Goal: Complete application form

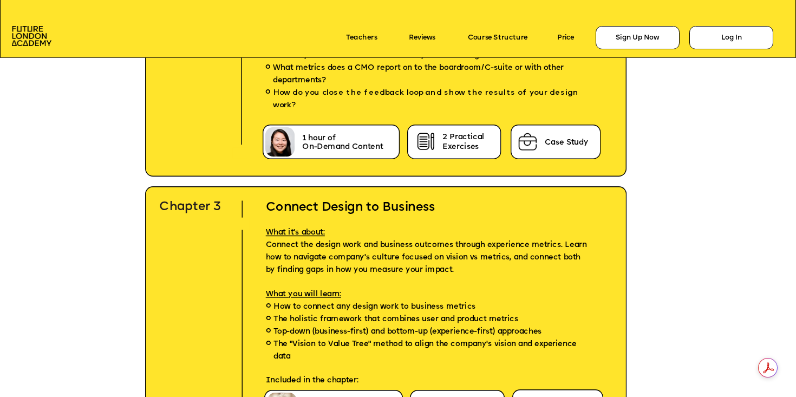
scroll to position [2888, 0]
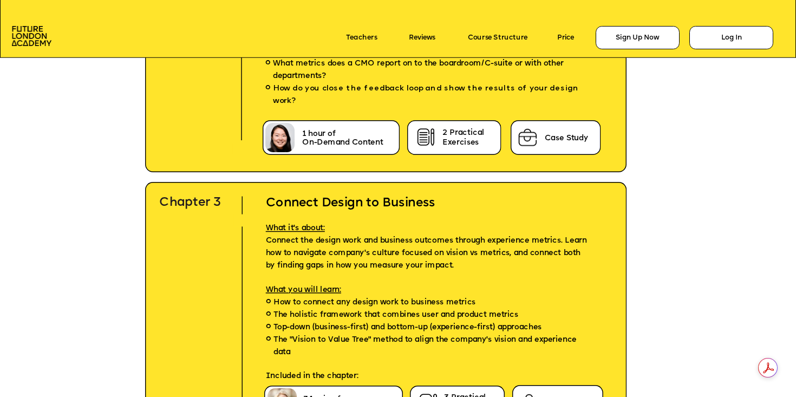
click at [269, 202] on h2 "Connect Design to Business" at bounding box center [430, 195] width 360 height 31
copy h2 "Connect Design to Business"
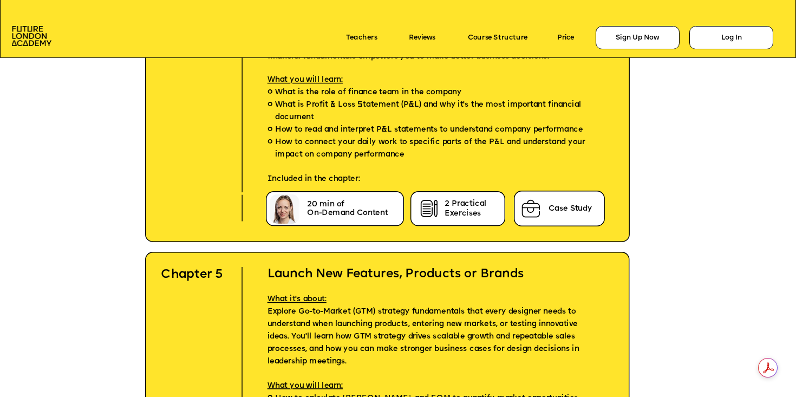
scroll to position [3424, 0]
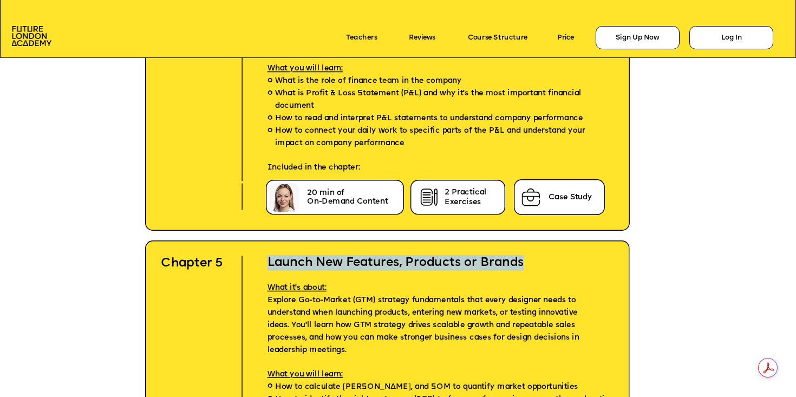
drag, startPoint x: 267, startPoint y: 264, endPoint x: 526, endPoint y: 260, distance: 259.3
click at [526, 260] on h2 "Launch New Features, Products or Brands" at bounding box center [434, 254] width 365 height 31
copy h2 "Launch New Features, Products or Brands"
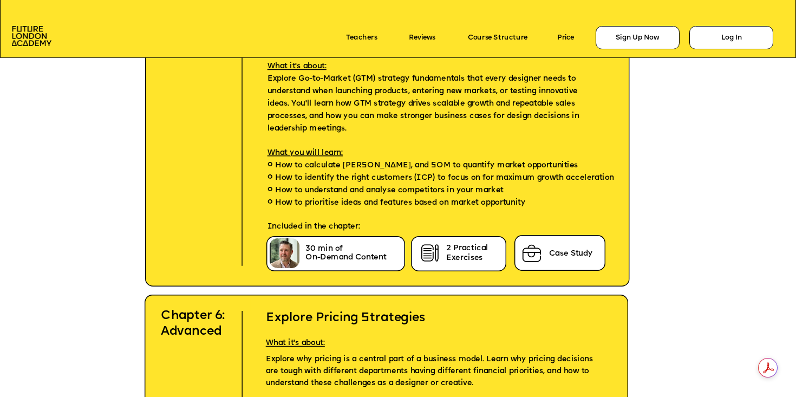
scroll to position [3678, 0]
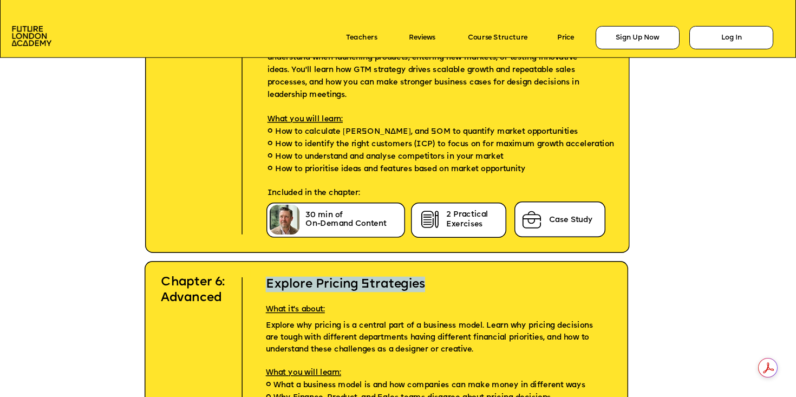
drag, startPoint x: 268, startPoint y: 283, endPoint x: 425, endPoint y: 287, distance: 156.4
click at [425, 287] on h2 "Explore Pricing Strategies" at bounding box center [423, 276] width 347 height 31
copy h2 "Explore Pricing Strategies"
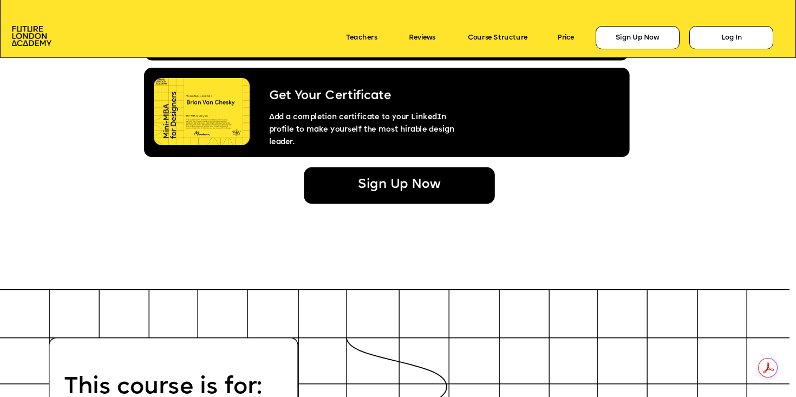
scroll to position [4487, 0]
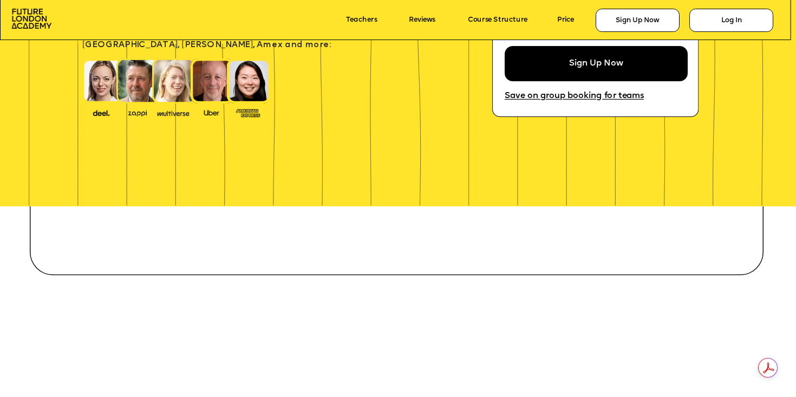
scroll to position [367, 0]
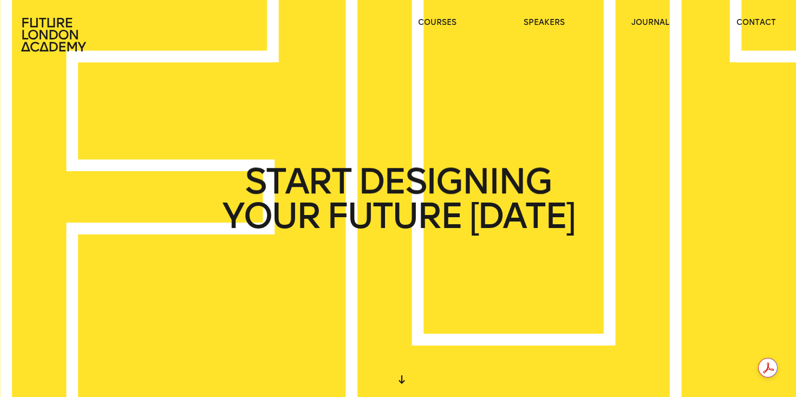
click at [416, 24] on div "courses speakers journal contact" at bounding box center [398, 34] width 796 height 35
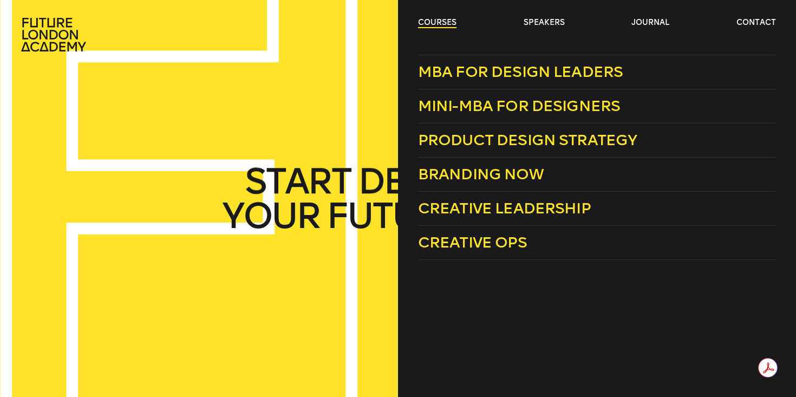
click at [432, 22] on link "courses" at bounding box center [437, 22] width 38 height 11
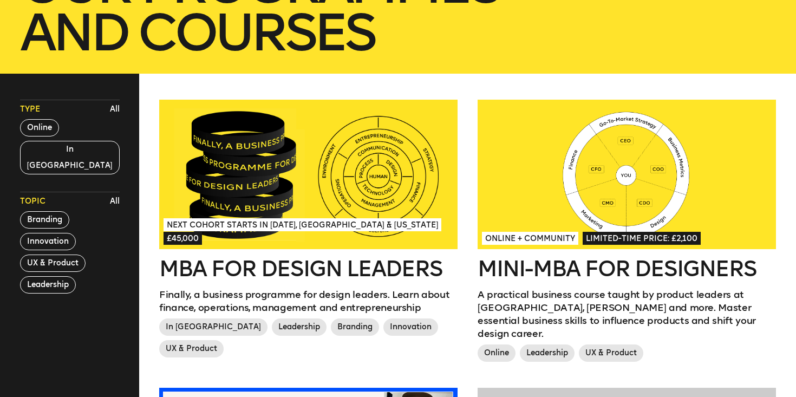
scroll to position [244, 0]
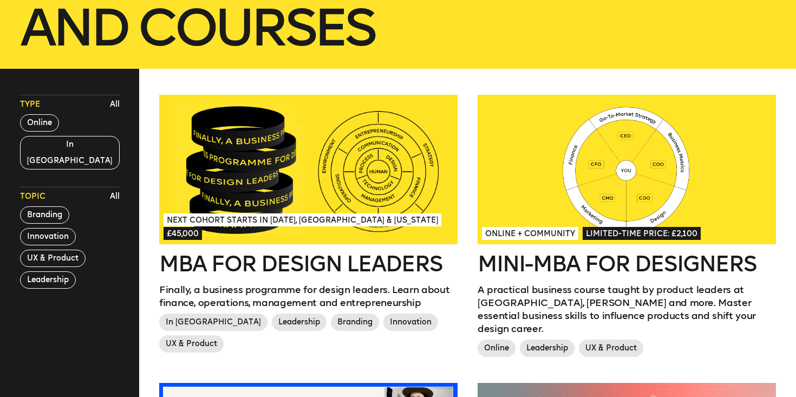
click at [538, 149] on div at bounding box center [626, 169] width 298 height 149
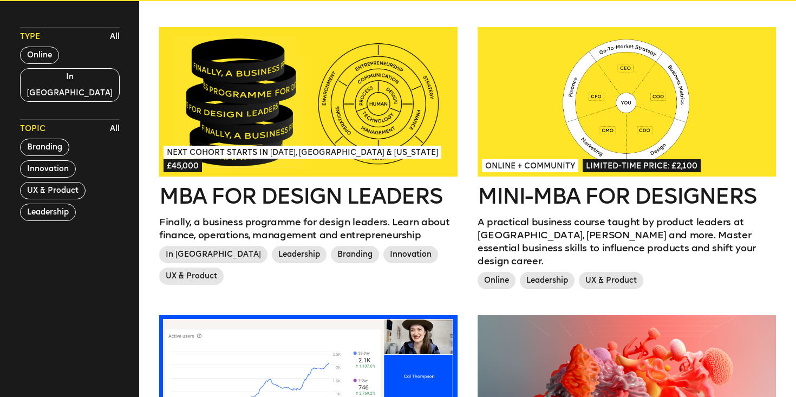
scroll to position [311, 0]
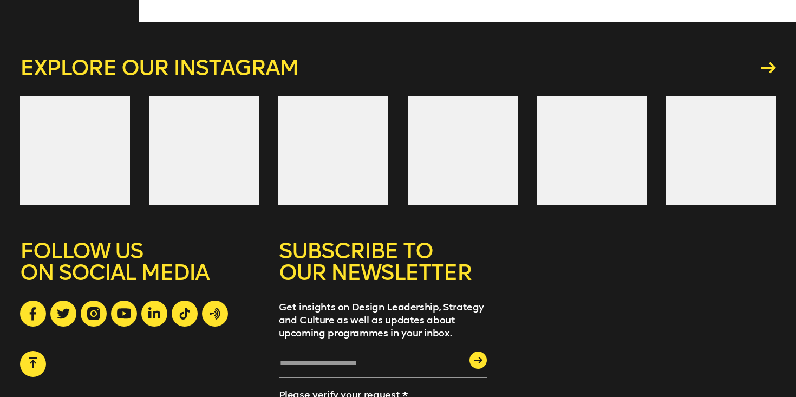
scroll to position [1673, 0]
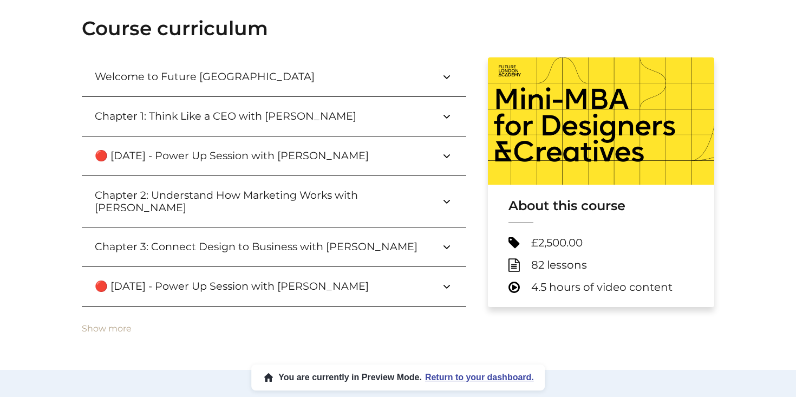
scroll to position [366, 0]
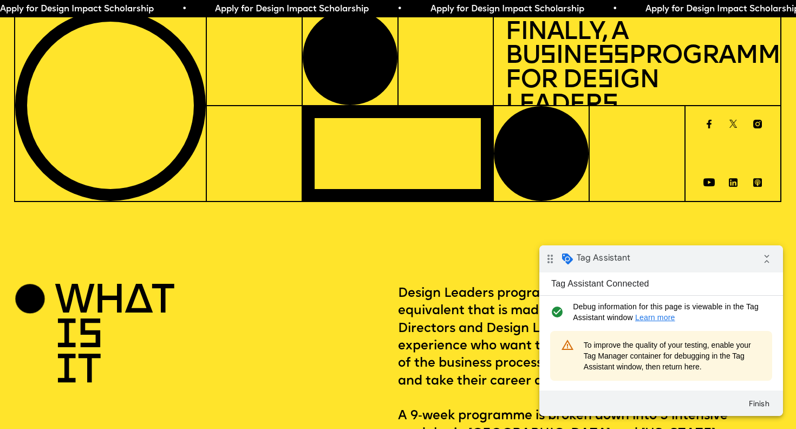
scroll to position [208, 0]
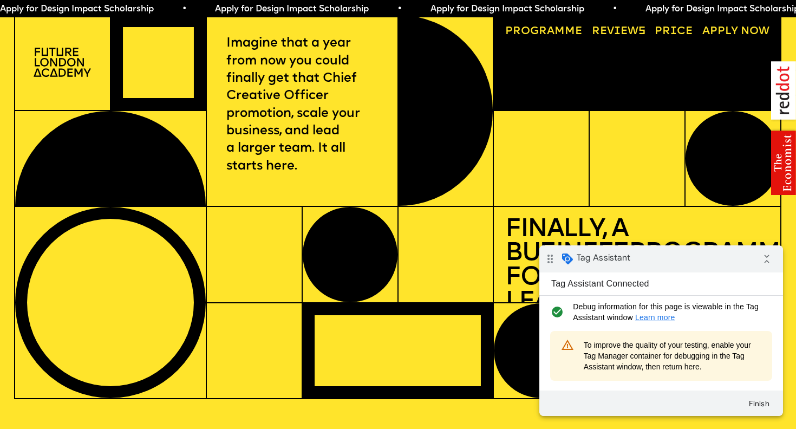
click at [615, 354] on span "To improve the quality of your testing, enable your Tag Manager container for d…" at bounding box center [672, 355] width 178 height 32
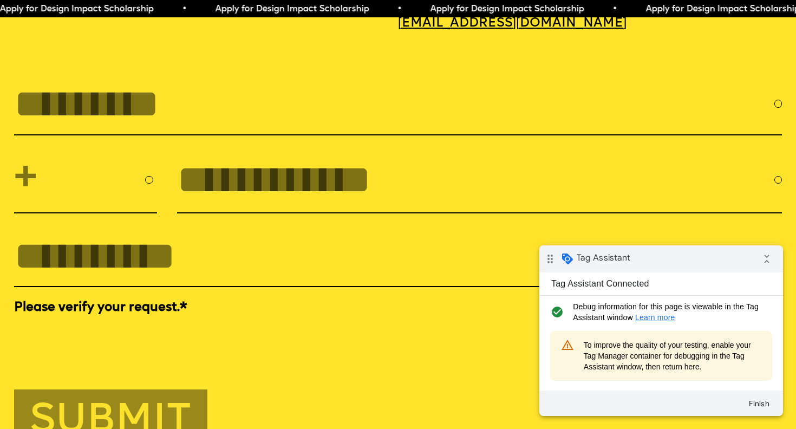
scroll to position [3642, 0]
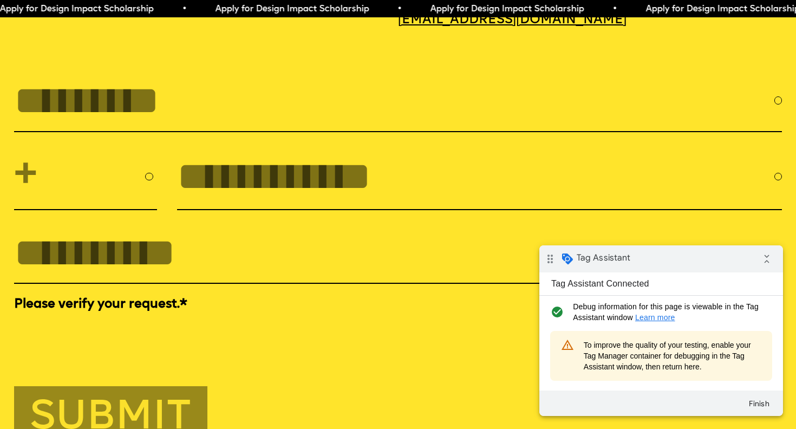
click at [236, 106] on input "FULL NAME" at bounding box center [394, 100] width 760 height 45
type input "**********"
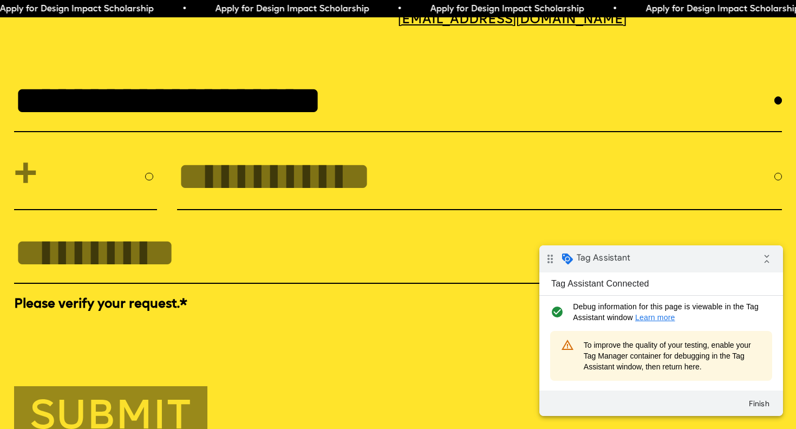
select select "***"
type input "**********"
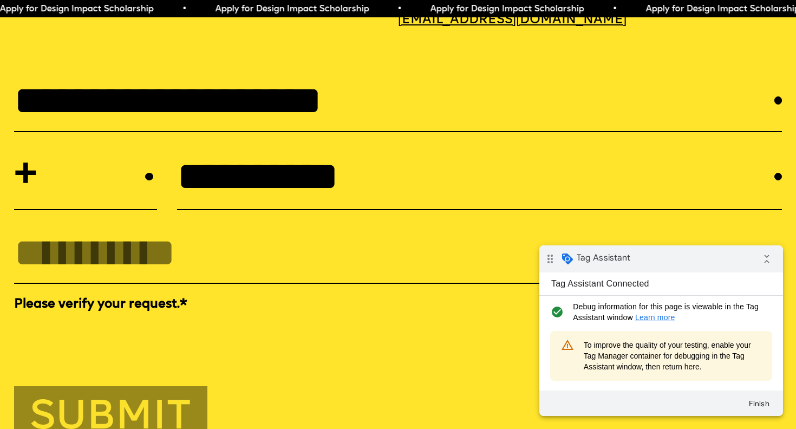
type input "**********"
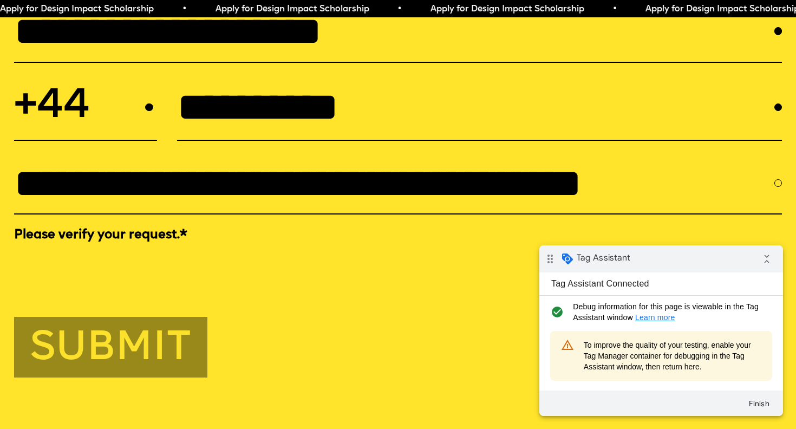
scroll to position [3713, 0]
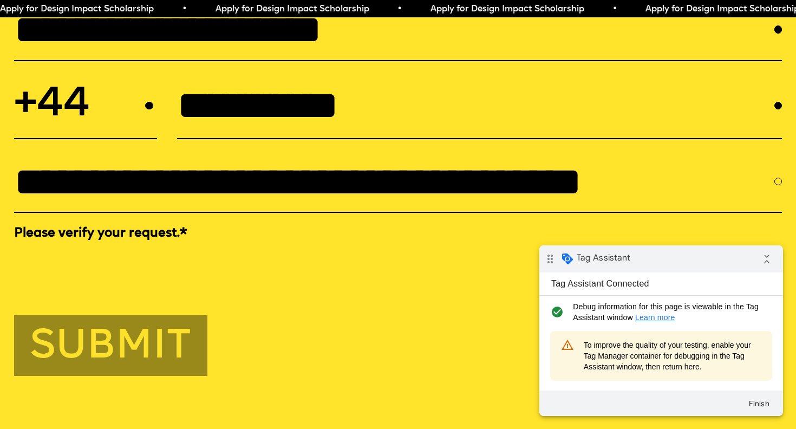
click at [80, 342] on button "Submit" at bounding box center [111, 345] width 194 height 61
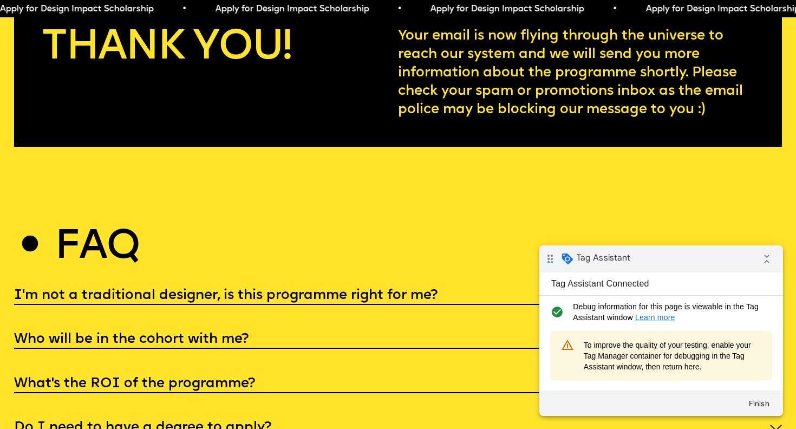
click at [577, 329] on tag-assistant-badge "Tag Assistant Connected check_circle Debug information for this page is viewabl…" at bounding box center [661, 343] width 244 height 143
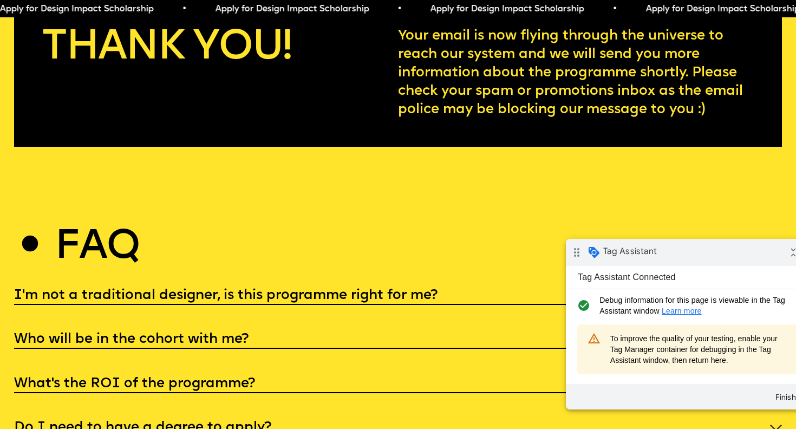
click at [597, 249] on span at bounding box center [593, 252] width 13 height 13
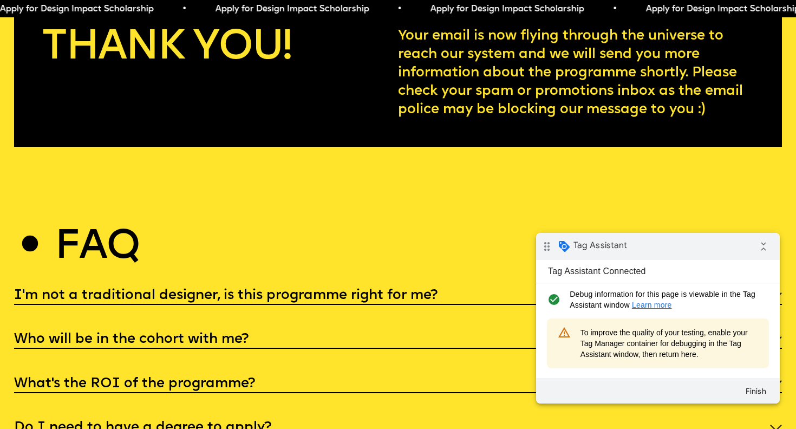
click at [577, 253] on div "drag_indicator Tag Assistant" at bounding box center [581, 246] width 91 height 26
click at [549, 251] on icon "drag_indicator" at bounding box center [546, 246] width 22 height 22
click at [763, 246] on icon "collapse_all" at bounding box center [762, 246] width 22 height 22
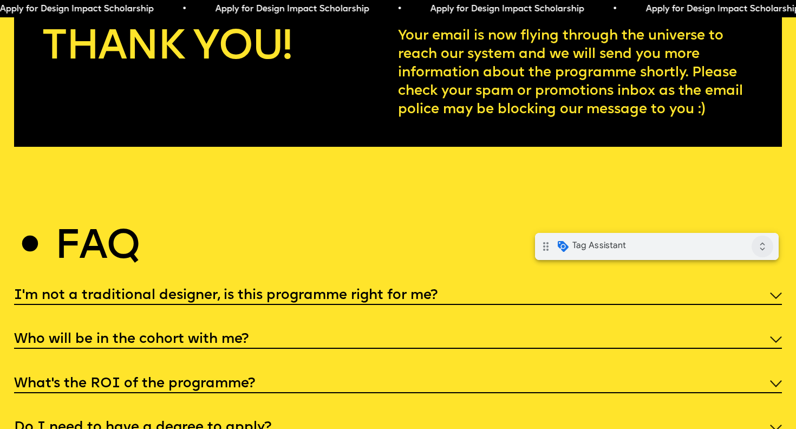
click at [763, 246] on icon "expand_all" at bounding box center [762, 246] width 22 height 22
